Goal: Information Seeking & Learning: Learn about a topic

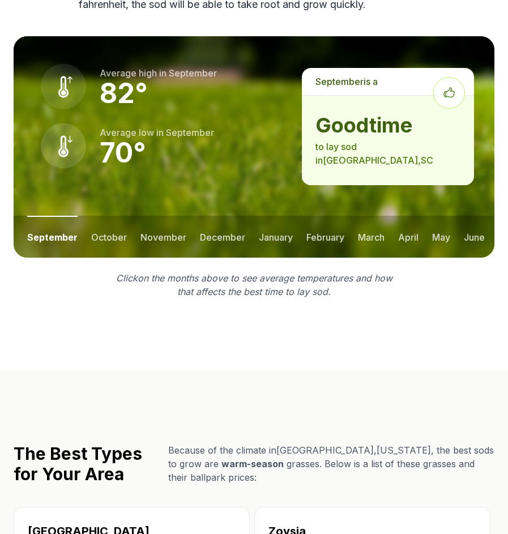
scroll to position [1540, 0]
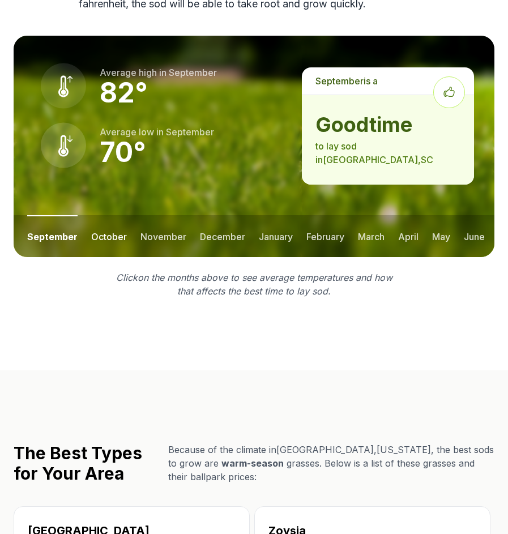
drag, startPoint x: 233, startPoint y: 296, endPoint x: 106, endPoint y: 197, distance: 160.6
click at [106, 215] on button "october" at bounding box center [109, 236] width 36 height 42
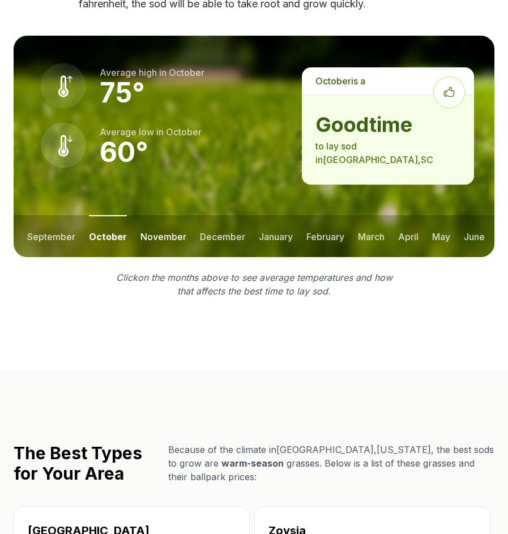
click at [159, 215] on button "november" at bounding box center [163, 236] width 46 height 42
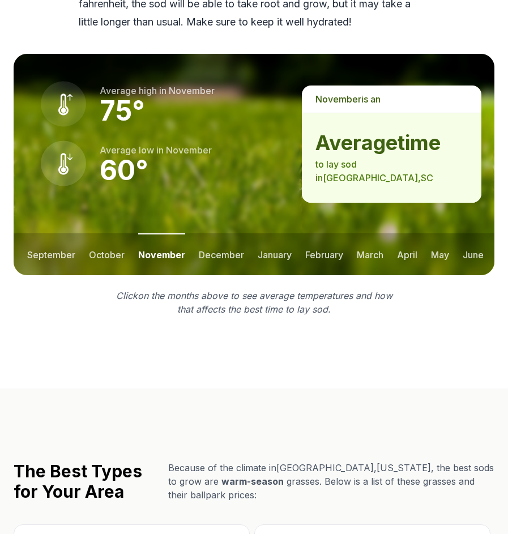
scroll to position [1558, 0]
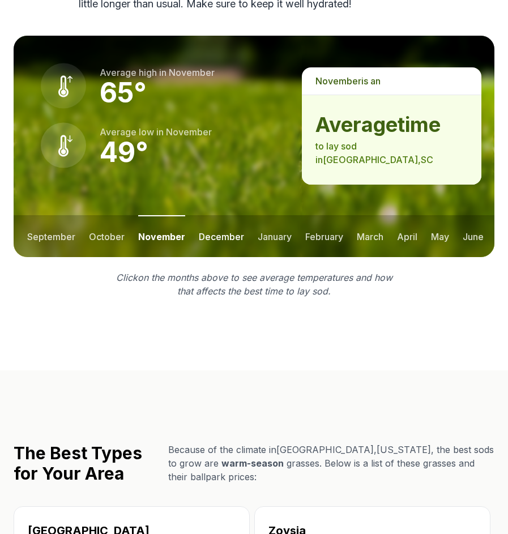
click at [224, 215] on button "december" at bounding box center [221, 236] width 45 height 42
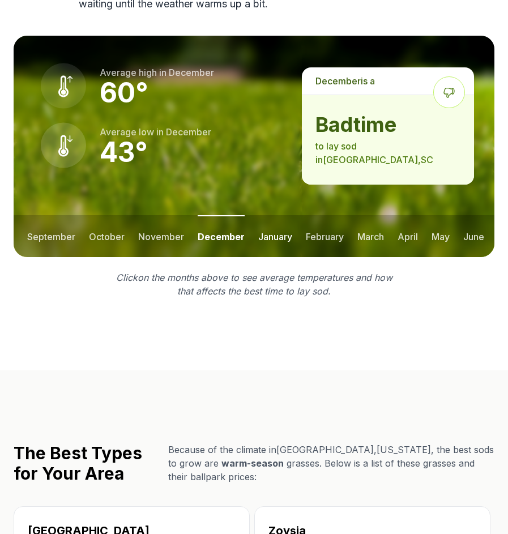
click at [283, 215] on button "january" at bounding box center [275, 236] width 34 height 42
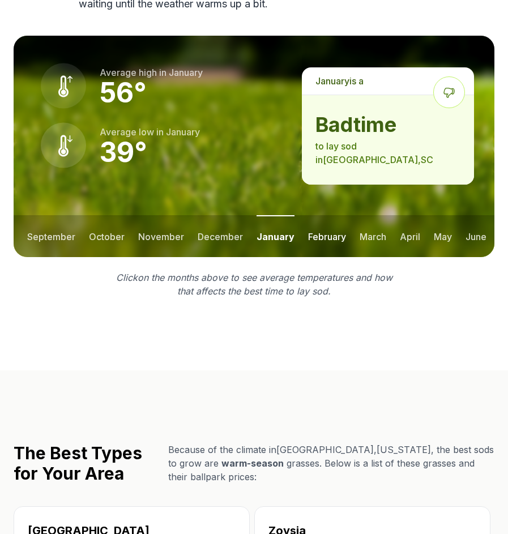
click at [310, 215] on button "february" at bounding box center [327, 236] width 38 height 42
click at [378, 215] on button "march" at bounding box center [372, 236] width 27 height 42
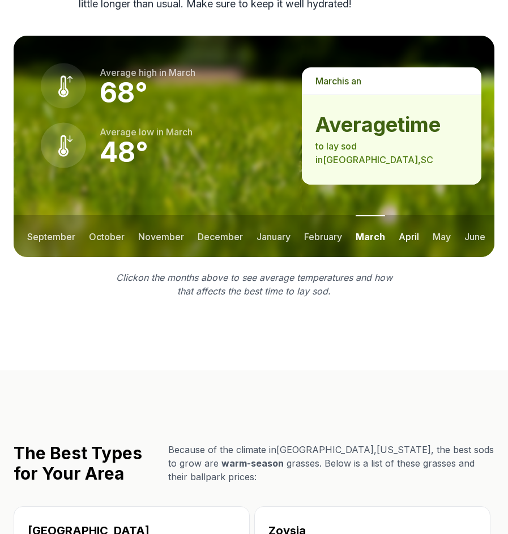
click at [414, 215] on button "april" at bounding box center [409, 236] width 20 height 42
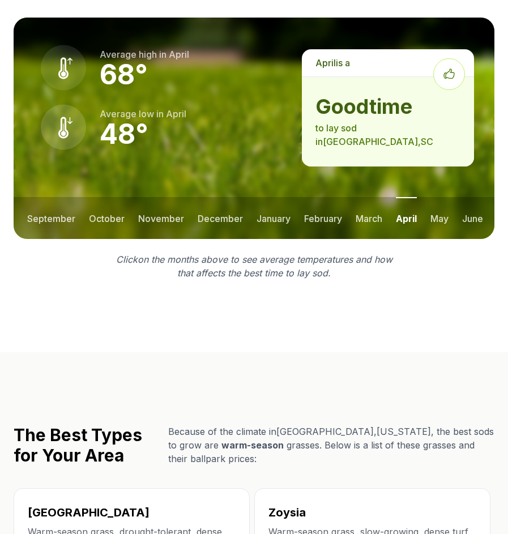
scroll to position [1540, 0]
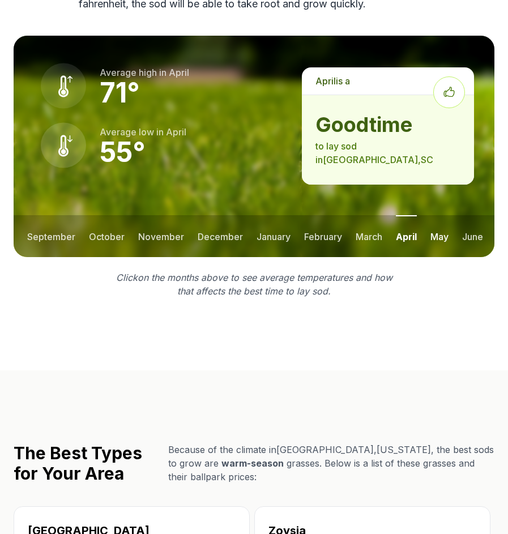
click at [440, 215] on button "may" at bounding box center [439, 236] width 18 height 42
click at [470, 215] on button "june" at bounding box center [473, 236] width 21 height 42
click at [58, 215] on button "september" at bounding box center [51, 236] width 48 height 42
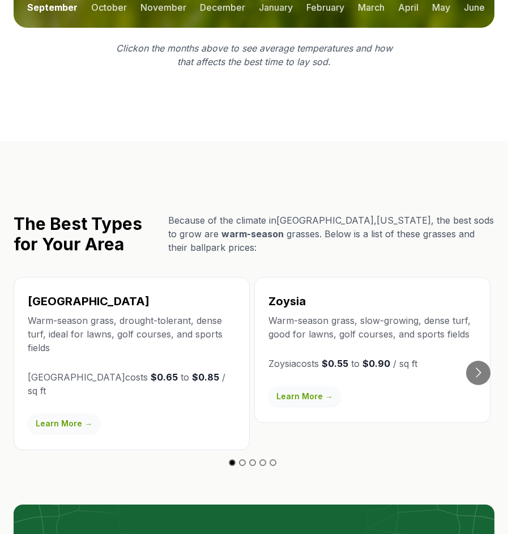
scroll to position [1770, 0]
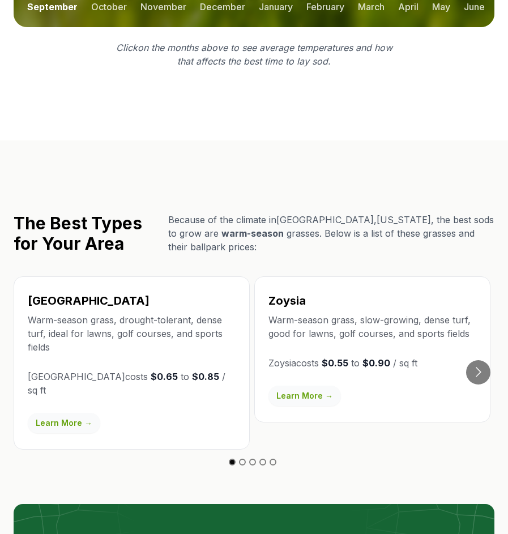
click at [72, 413] on link "Learn More →" at bounding box center [64, 423] width 72 height 20
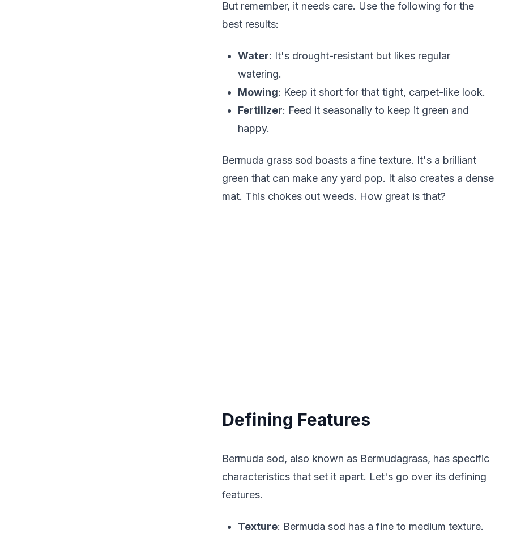
scroll to position [869, 0]
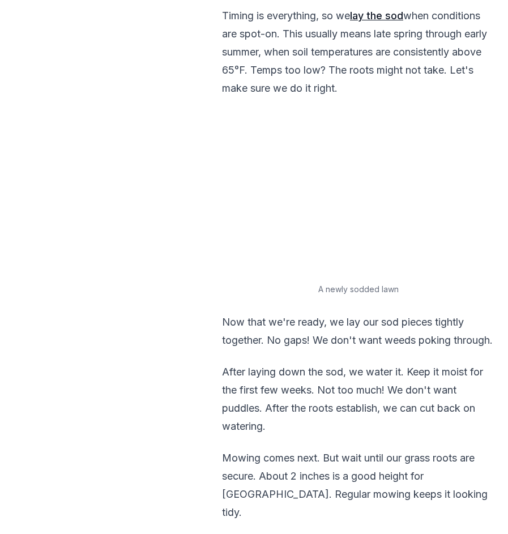
scroll to position [2586, 0]
